Goal: Information Seeking & Learning: Understand process/instructions

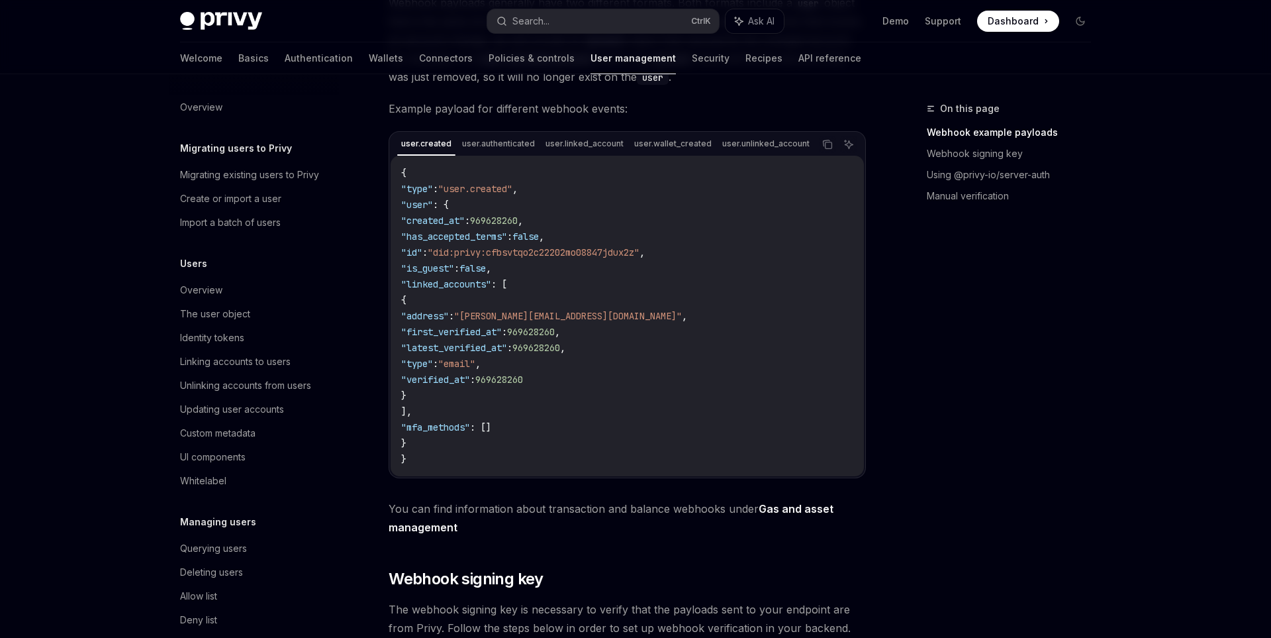
scroll to position [274, 0]
click at [428, 186] on span ""type"" at bounding box center [417, 189] width 32 height 12
copy span "type"
drag, startPoint x: 463, startPoint y: 187, endPoint x: 528, endPoint y: 193, distance: 64.5
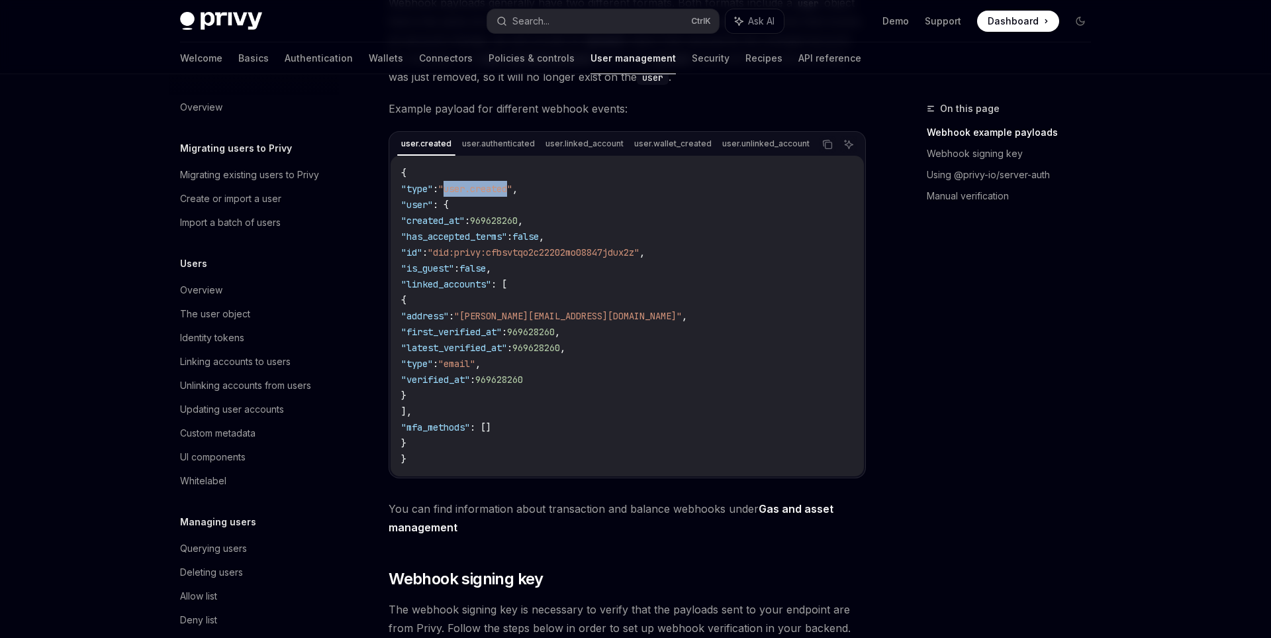
click at [512, 193] on span ""user.created"" at bounding box center [475, 189] width 74 height 12
copy span "user.created"
click at [431, 207] on span ""user"" at bounding box center [417, 205] width 32 height 12
copy span "user"
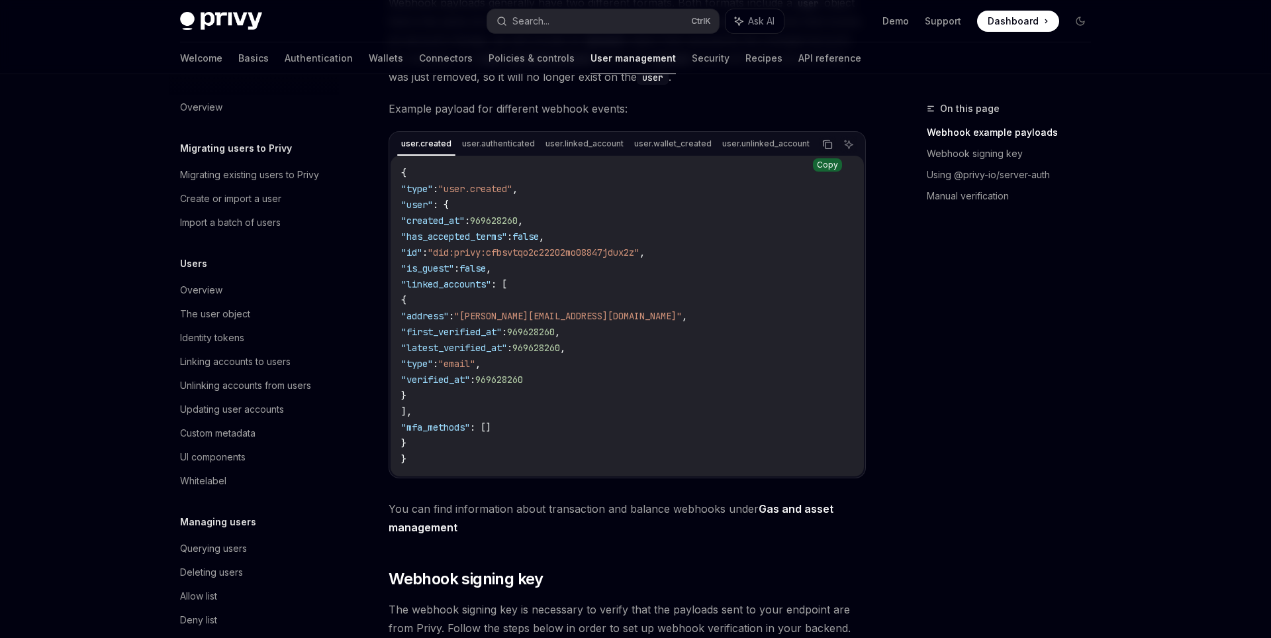
click at [828, 144] on icon "Copy the contents from the code block" at bounding box center [827, 144] width 11 height 11
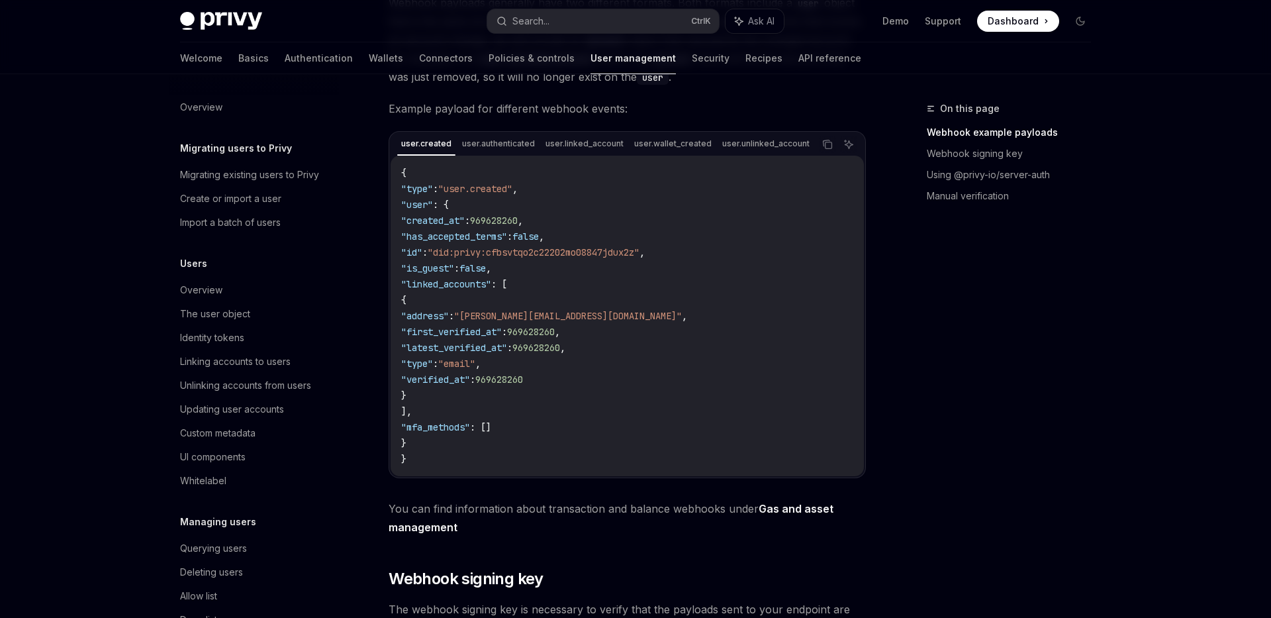
type textarea "*"
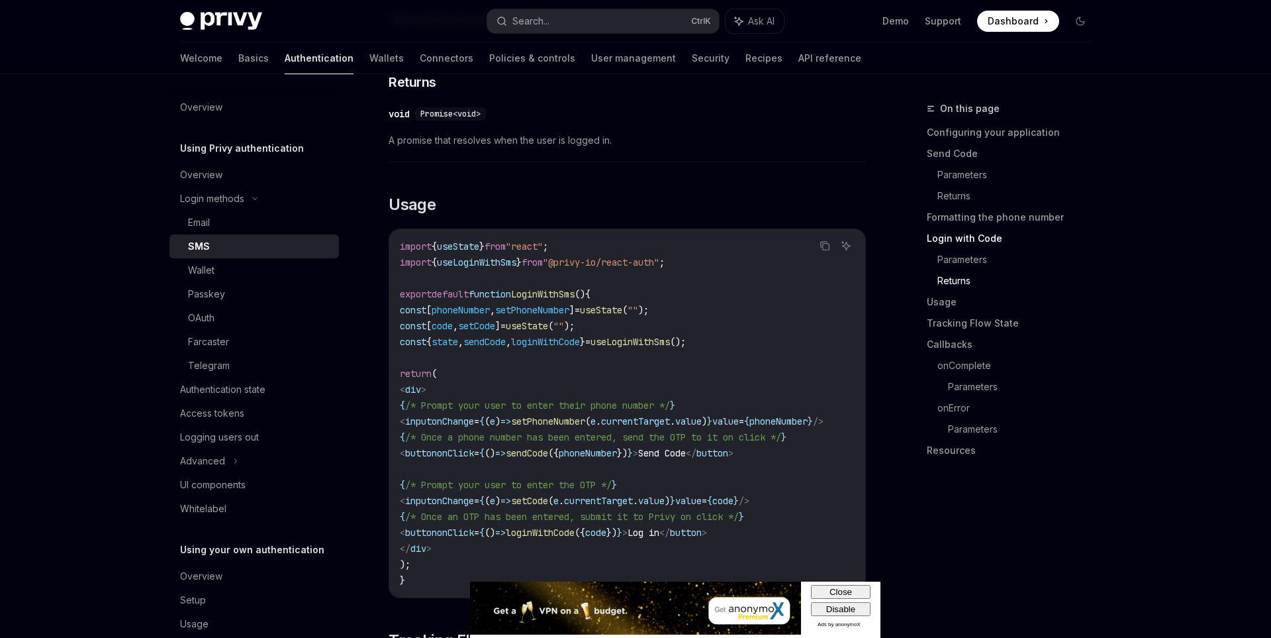
scroll to position [1553, 0]
